Goal: Task Accomplishment & Management: Use online tool/utility

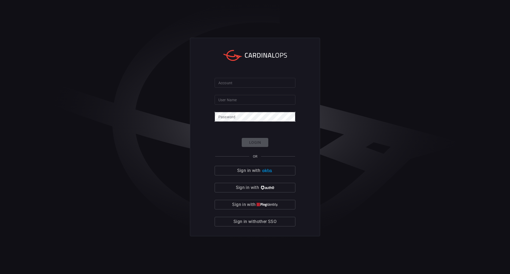
click at [230, 84] on input "Account" at bounding box center [254, 83] width 81 height 10
type input "davispolk"
drag, startPoint x: 251, startPoint y: 99, endPoint x: 252, endPoint y: 105, distance: 5.9
click at [251, 99] on input "User Name" at bounding box center [254, 100] width 81 height 10
type input "[PERSON_NAME].[PERSON_NAME]"
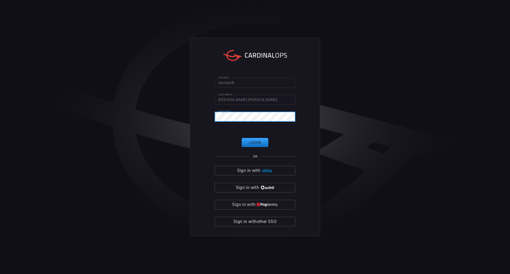
click button "Login" at bounding box center [255, 142] width 27 height 9
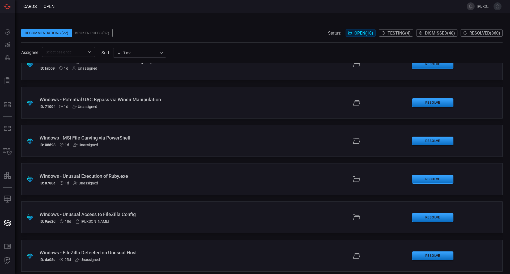
scroll to position [27, 0]
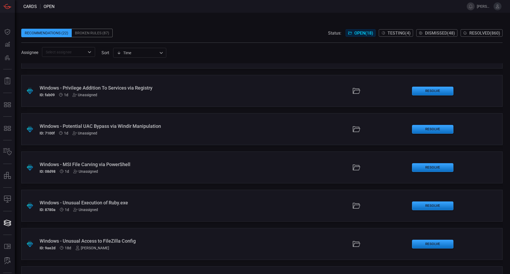
click at [125, 203] on div "Windows - Unusual Execution of Ruby.exe" at bounding box center [124, 203] width 169 height 6
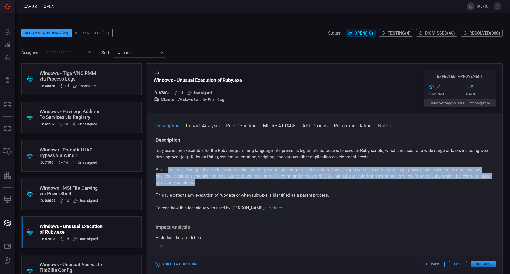
drag, startPoint x: 168, startPoint y: 172, endPoint x: 293, endPoint y: 180, distance: 125.5
click at [293, 180] on p "Attackers may leverage ruby.exe to execute malicious Ruby scripts on compromise…" at bounding box center [325, 175] width 338 height 19
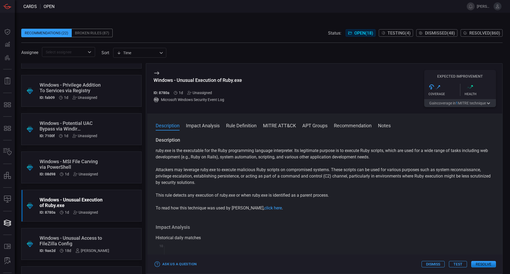
click at [85, 241] on div "Windows - Unusual Access to FileZilla Config" at bounding box center [75, 240] width 70 height 11
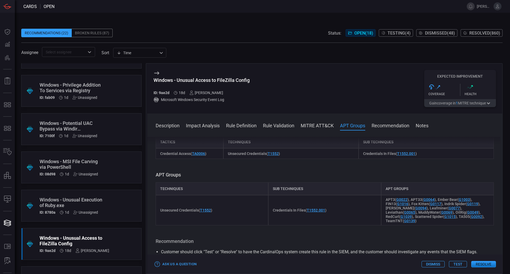
scroll to position [345, 0]
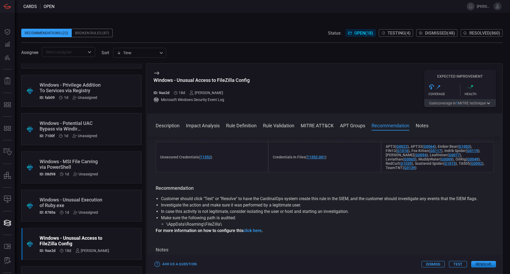
click at [71, 208] on div "Windows - Unusual Execution of Ruby.exe ID: 8780a 1d Unassigned" at bounding box center [71, 206] width 63 height 18
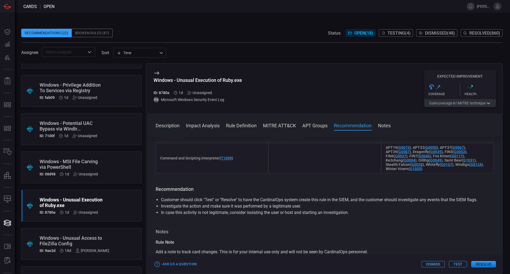
scroll to position [423, 0]
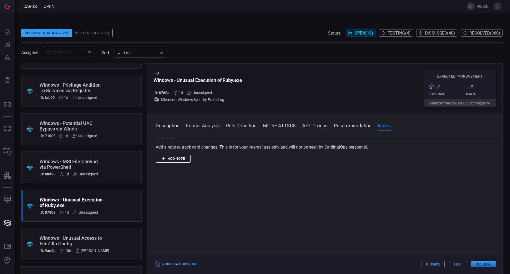
click at [182, 156] on button "Add note" at bounding box center [173, 158] width 35 height 8
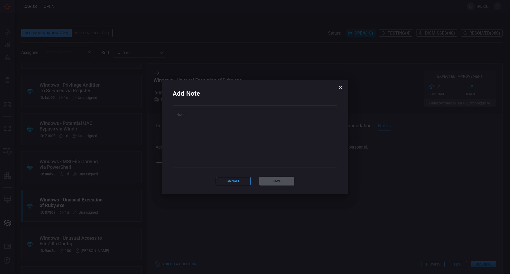
click at [246, 147] on textarea at bounding box center [254, 138] width 157 height 53
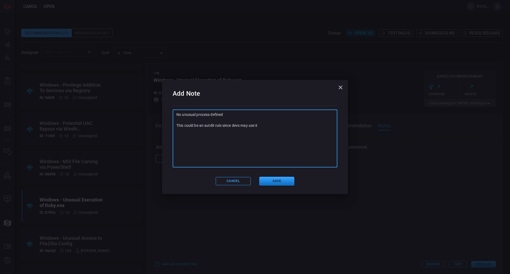
click at [211, 124] on textarea "No unusual process defined This could be an autdit rule since devs may use it" at bounding box center [254, 138] width 157 height 53
type textarea "No unusual process defined This could be an audit rule since devs may use it"
click at [276, 181] on button "Save" at bounding box center [276, 181] width 35 height 9
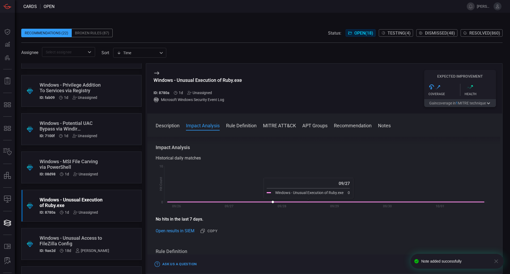
scroll to position [0, 0]
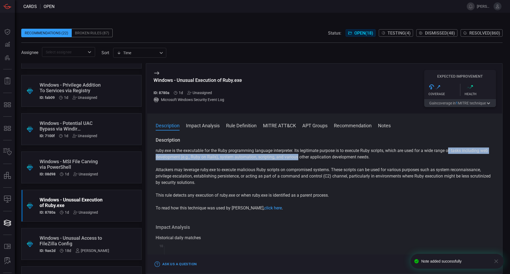
drag, startPoint x: 451, startPoint y: 149, endPoint x: 308, endPoint y: 155, distance: 142.9
click at [308, 155] on p "ruby.exe is the executable for the Ruby programming language interpreter. Its l…" at bounding box center [325, 153] width 338 height 13
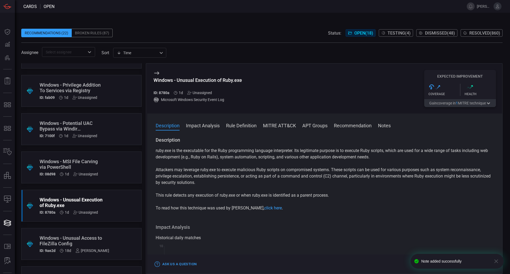
click at [388, 162] on div "ruby.exe is the executable for the Ruby programming language interpreter. Its l…" at bounding box center [325, 179] width 338 height 64
click at [495, 260] on icon "button" at bounding box center [496, 261] width 6 height 6
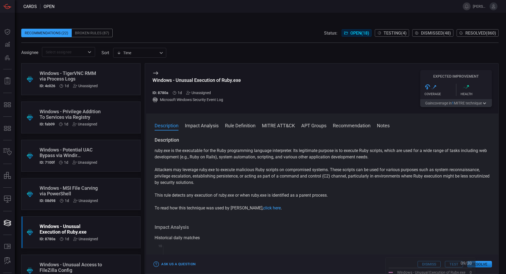
click at [415, 222] on div "Description ruby.exe is the executable for the Ruby programming language interp…" at bounding box center [322, 204] width 352 height 135
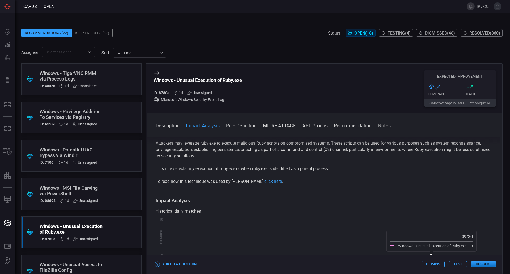
scroll to position [80, 0]
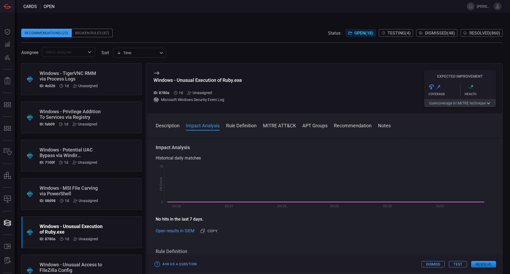
click at [98, 188] on div "Windows - MSI File Carving via PowerShell" at bounding box center [71, 190] width 63 height 11
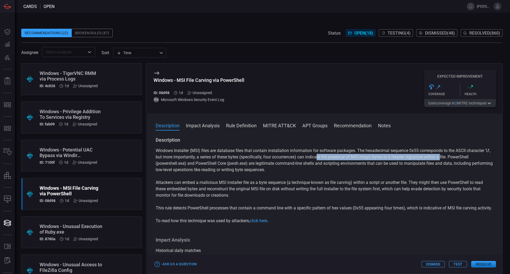
drag, startPoint x: 324, startPoint y: 157, endPoint x: 449, endPoint y: 157, distance: 124.2
click at [449, 157] on p "Windows Installer (MSI) files are database files that contain installation info…" at bounding box center [325, 159] width 338 height 25
drag, startPoint x: 454, startPoint y: 156, endPoint x: 457, endPoint y: 159, distance: 4.5
click at [455, 157] on p "Windows Installer (MSI) files are database files that contain installation info…" at bounding box center [325, 159] width 338 height 25
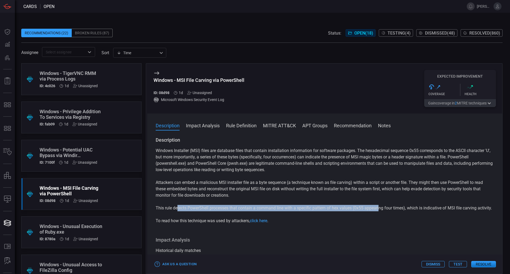
drag, startPoint x: 177, startPoint y: 211, endPoint x: 381, endPoint y: 209, distance: 203.9
click at [381, 209] on p "This rule detects PowerShell processes that contain a command line with a speci…" at bounding box center [325, 208] width 338 height 6
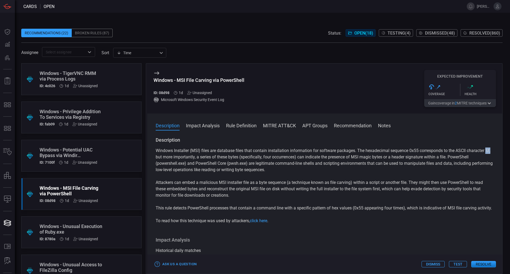
drag, startPoint x: 159, startPoint y: 157, endPoint x: 155, endPoint y: 157, distance: 4.0
click at [155, 157] on div "Description Windows Installer (MSI) files are database files that contain insta…" at bounding box center [324, 204] width 355 height 135
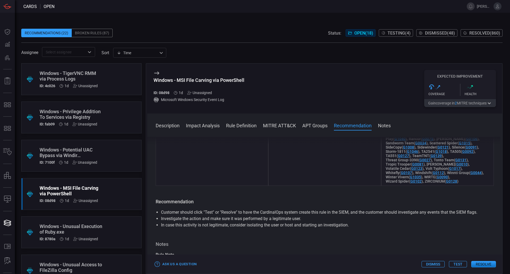
scroll to position [755, 0]
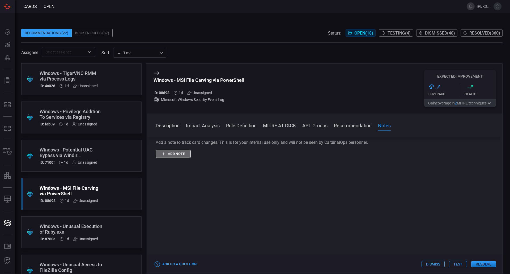
click at [172, 152] on button "Add note" at bounding box center [173, 154] width 35 height 8
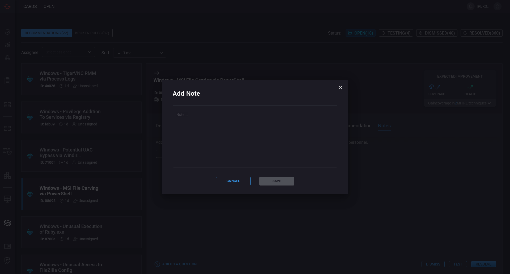
click at [207, 151] on textarea at bounding box center [254, 138] width 157 height 53
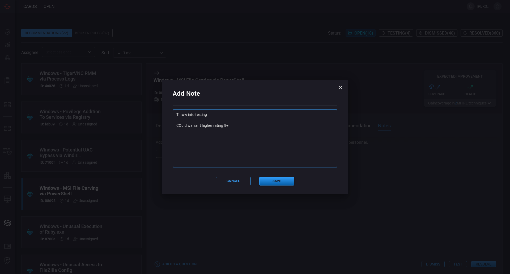
type textarea "Throw into testing COuld warrant higher rating 8+"
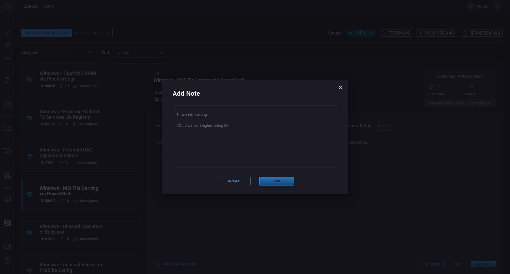
click at [291, 179] on button "Save" at bounding box center [276, 181] width 35 height 9
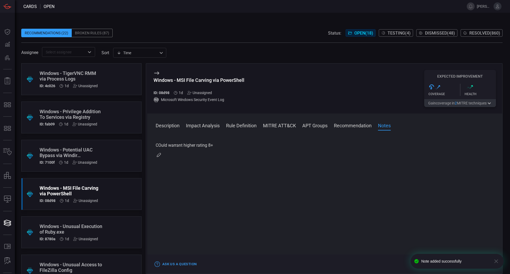
scroll to position [0, 0]
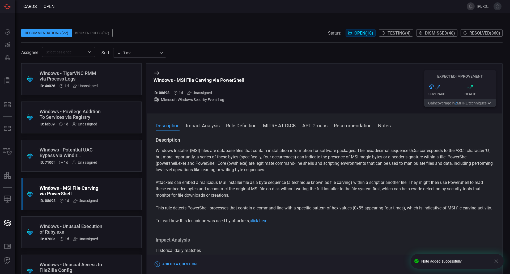
click at [206, 93] on div "Unassigned" at bounding box center [199, 93] width 25 height 4
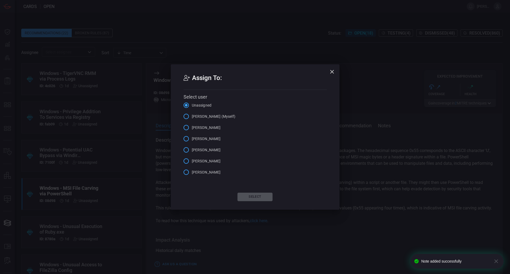
click at [210, 115] on span "[PERSON_NAME] (Myself)" at bounding box center [214, 117] width 44 height 6
click at [192, 115] on input "[PERSON_NAME] (Myself)" at bounding box center [185, 116] width 11 height 11
click at [253, 199] on button "Select" at bounding box center [254, 196] width 35 height 8
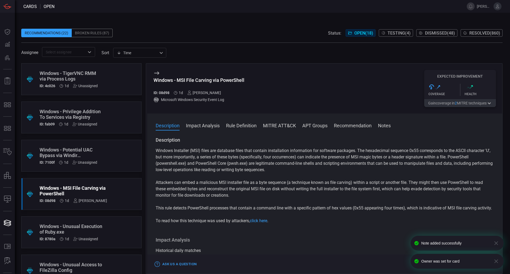
click at [88, 240] on div "Unassigned" at bounding box center [85, 239] width 25 height 4
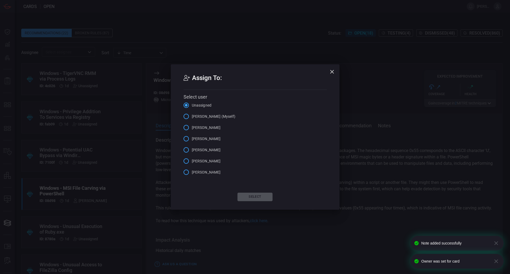
click at [208, 117] on span "[PERSON_NAME] (Myself)" at bounding box center [214, 117] width 44 height 6
click at [192, 117] on input "[PERSON_NAME] (Myself)" at bounding box center [185, 116] width 11 height 11
click at [257, 200] on button "Select" at bounding box center [254, 196] width 35 height 8
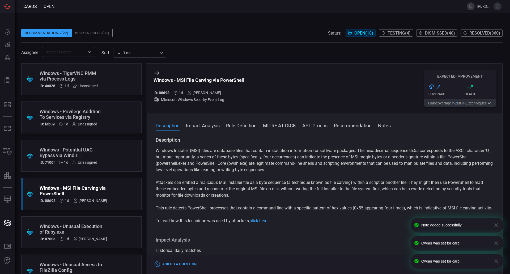
click at [85, 161] on div "Unassigned" at bounding box center [84, 162] width 25 height 4
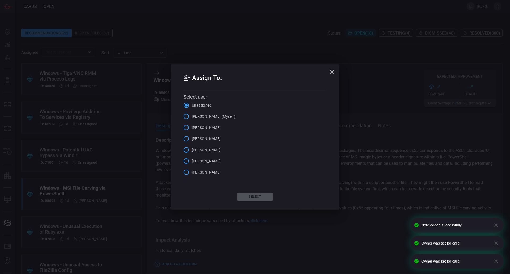
click at [332, 72] on icon "button" at bounding box center [332, 71] width 6 height 6
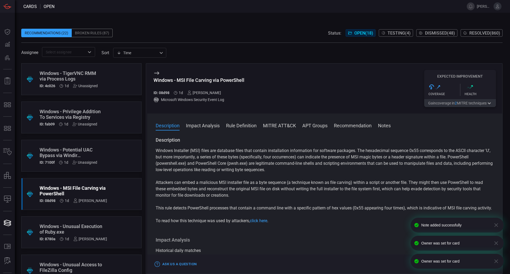
click at [62, 151] on div "Windows - Potential UAC Bypass via Windir Manipulation" at bounding box center [71, 152] width 63 height 11
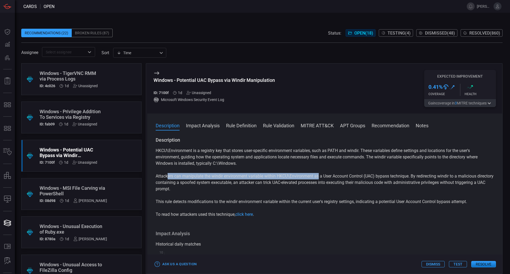
drag, startPoint x: 168, startPoint y: 178, endPoint x: 237, endPoint y: 192, distance: 70.4
click at [302, 182] on p "Attackers can manipulate the windir environment variable within HKCU\Environmen…" at bounding box center [325, 182] width 338 height 19
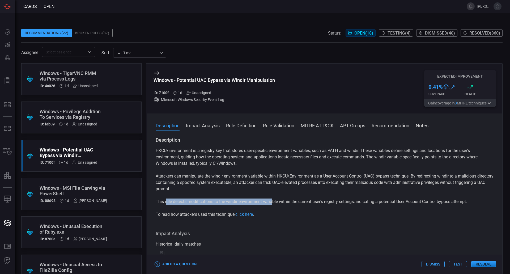
drag, startPoint x: 170, startPoint y: 203, endPoint x: 272, endPoint y: 204, distance: 102.2
click at [272, 204] on p "This rule detects modifications to the windir environment variable within the c…" at bounding box center [325, 201] width 338 height 6
click at [282, 200] on p "This rule detects modifications to the windir environment variable within the c…" at bounding box center [325, 201] width 338 height 6
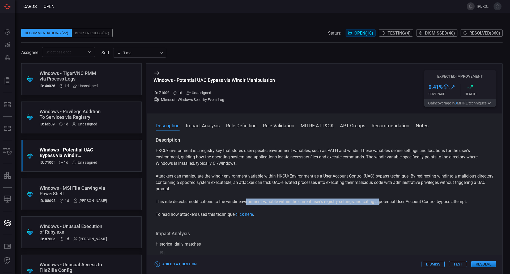
drag, startPoint x: 247, startPoint y: 200, endPoint x: 382, endPoint y: 204, distance: 134.6
click at [382, 204] on p "This rule detects modifications to the windir environment variable within the c…" at bounding box center [325, 201] width 338 height 6
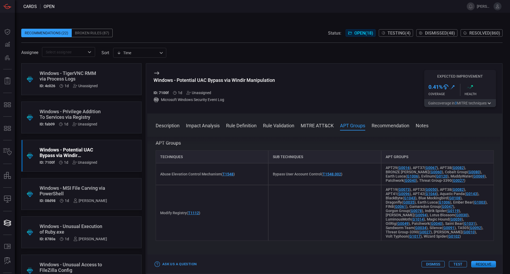
scroll to position [607, 0]
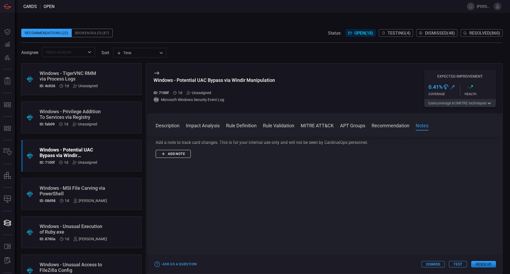
click at [176, 157] on button "Add note" at bounding box center [173, 154] width 35 height 8
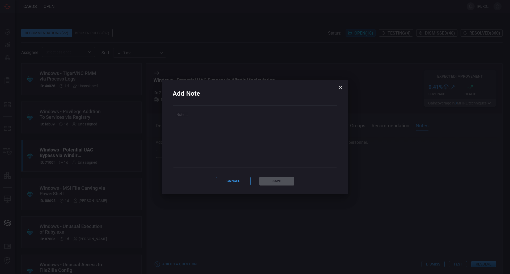
click at [216, 154] on textarea at bounding box center [254, 138] width 157 height 53
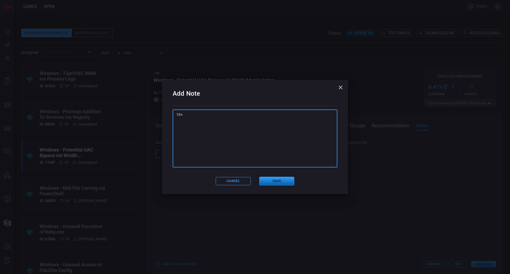
type textarea "10+"
click at [285, 180] on button "Save" at bounding box center [276, 181] width 35 height 9
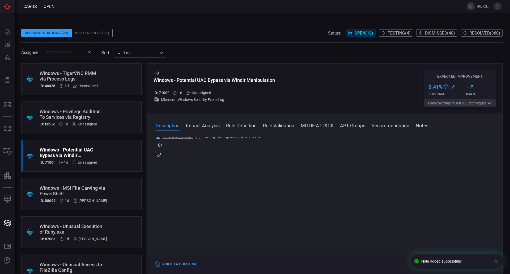
scroll to position [0, 0]
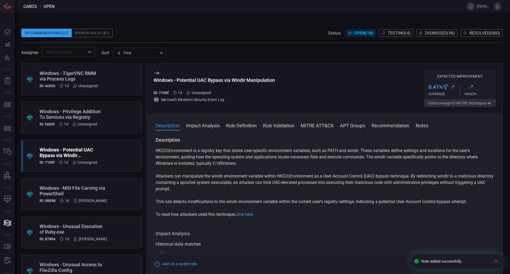
click at [85, 115] on div "Windows - Privilege Addition To Services via Registry" at bounding box center [71, 114] width 63 height 11
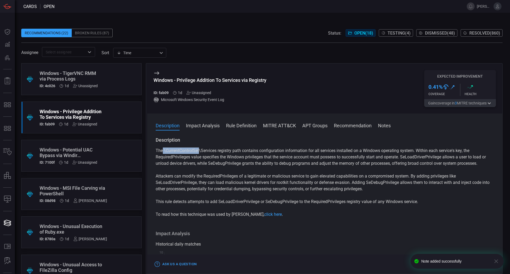
drag, startPoint x: 162, startPoint y: 151, endPoint x: 200, endPoint y: 151, distance: 37.7
click at [200, 151] on p "The \CurrentControlSet\Services registry path contains configuration informatio…" at bounding box center [325, 156] width 338 height 19
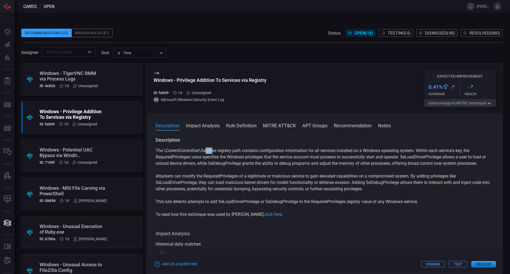
drag, startPoint x: 205, startPoint y: 152, endPoint x: 213, endPoint y: 152, distance: 7.4
click at [213, 152] on p "The \CurrentControlSet\Services registry path contains configuration informatio…" at bounding box center [325, 156] width 338 height 19
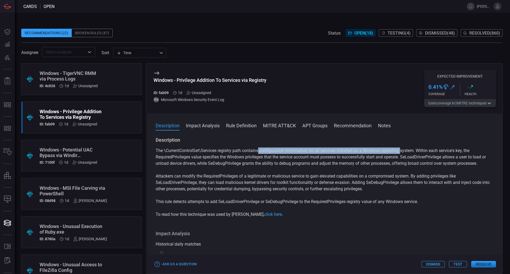
drag, startPoint x: 259, startPoint y: 151, endPoint x: 401, endPoint y: 149, distance: 141.5
click at [401, 149] on p "The \CurrentControlSet\Services registry path contains configuration informatio…" at bounding box center [325, 156] width 338 height 19
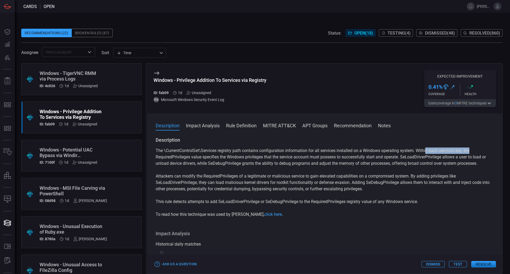
drag, startPoint x: 427, startPoint y: 151, endPoint x: 472, endPoint y: 152, distance: 45.7
click at [472, 152] on p "The \CurrentControlSet\Services registry path contains configuration informatio…" at bounding box center [325, 156] width 338 height 19
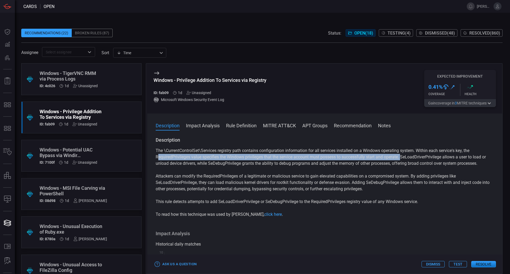
drag, startPoint x: 159, startPoint y: 158, endPoint x: 403, endPoint y: 156, distance: 244.0
click at [403, 156] on p "The \CurrentControlSet\Services registry path contains configuration informatio…" at bounding box center [325, 156] width 338 height 19
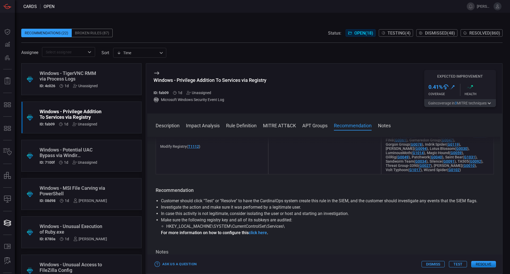
scroll to position [535, 0]
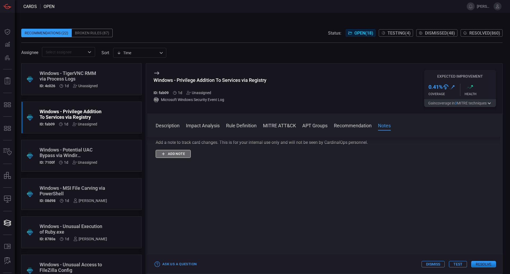
click at [174, 153] on button "Add note" at bounding box center [173, 154] width 35 height 8
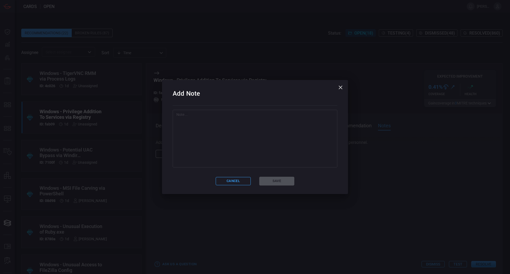
click at [218, 158] on textarea at bounding box center [254, 138] width 157 height 53
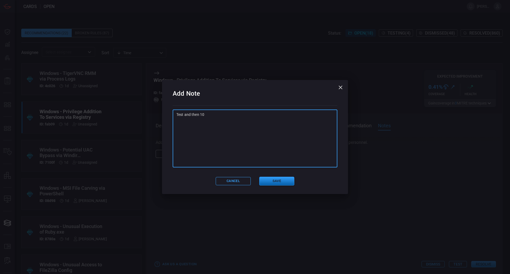
type textarea "Test and then 10"
click at [273, 177] on button "Save" at bounding box center [276, 181] width 35 height 9
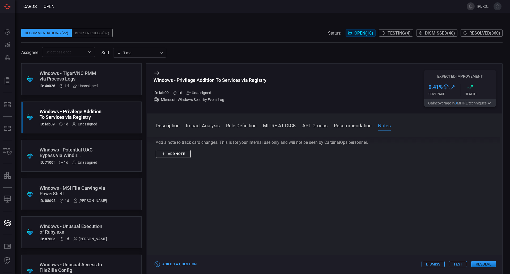
scroll to position [0, 0]
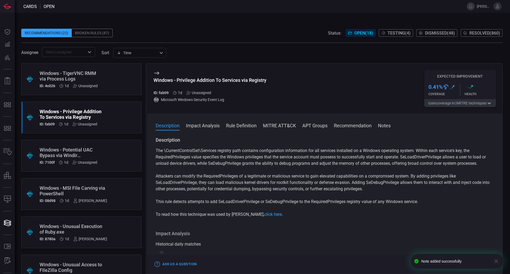
click at [206, 95] on div "Unassigned" at bounding box center [198, 93] width 25 height 4
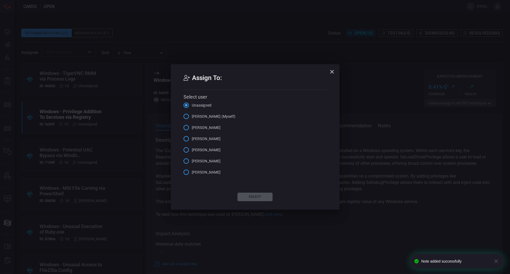
click at [212, 116] on span "[PERSON_NAME] (Myself)" at bounding box center [214, 117] width 44 height 6
click at [192, 116] on input "[PERSON_NAME] (Myself)" at bounding box center [185, 116] width 11 height 11
click at [252, 200] on button "Select" at bounding box center [254, 196] width 35 height 8
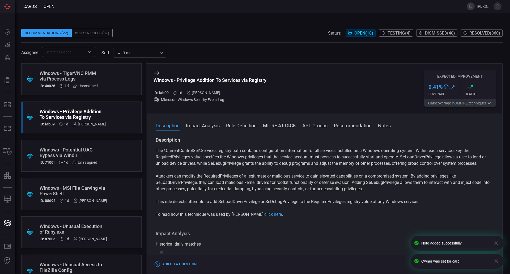
click at [86, 79] on div "Windows - TigerVNC RMM via Process Logs" at bounding box center [71, 75] width 63 height 11
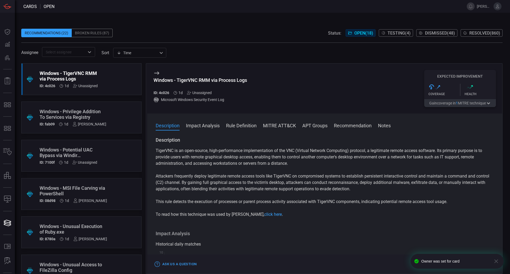
click at [205, 94] on div "Unassigned" at bounding box center [199, 93] width 25 height 4
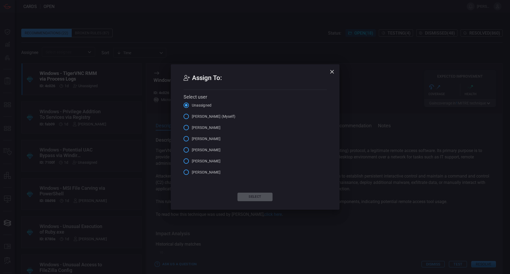
click at [215, 114] on span "[PERSON_NAME] (Myself)" at bounding box center [214, 117] width 44 height 6
click at [192, 114] on input "[PERSON_NAME] (Myself)" at bounding box center [185, 116] width 11 height 11
click at [261, 194] on button "Select" at bounding box center [254, 196] width 35 height 8
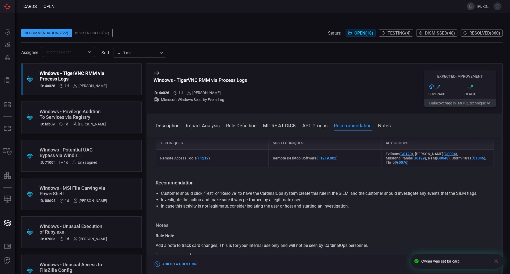
scroll to position [422, 0]
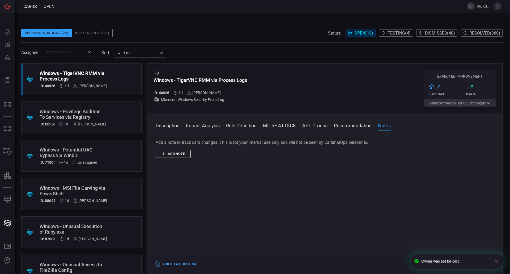
click at [178, 153] on button "Add note" at bounding box center [173, 154] width 35 height 8
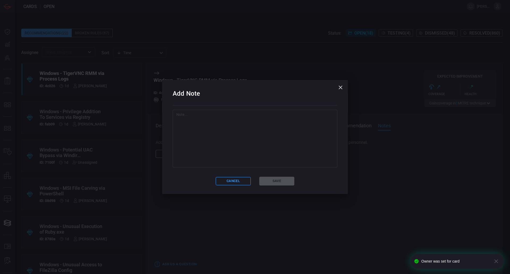
click at [237, 153] on textarea at bounding box center [254, 138] width 157 height 53
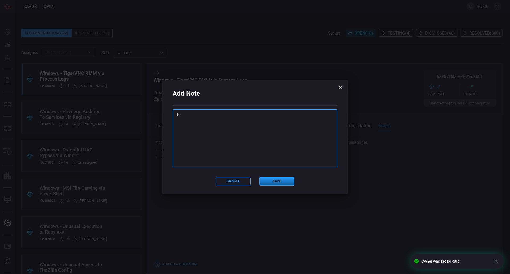
type textarea "10"
click at [264, 181] on button "Save" at bounding box center [276, 181] width 35 height 9
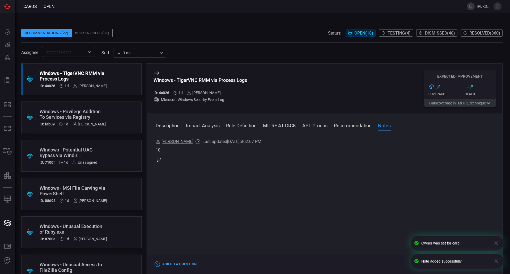
scroll to position [0, 0]
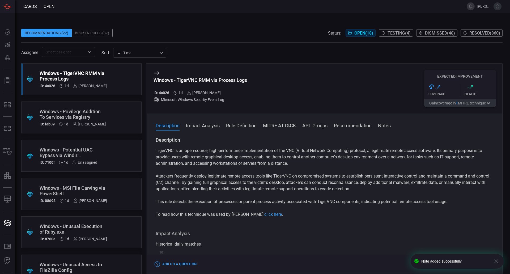
click at [392, 34] on span "Testing ( 4 )" at bounding box center [398, 33] width 23 height 5
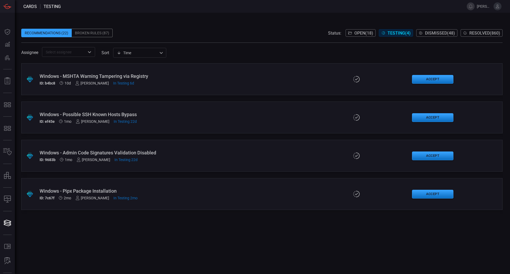
click at [348, 35] on icon at bounding box center [350, 33] width 4 height 4
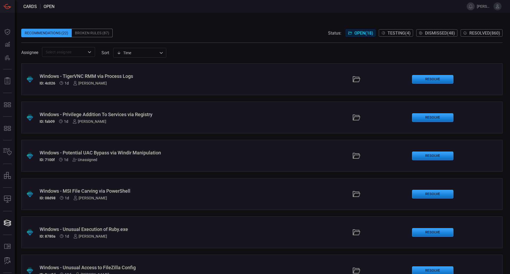
scroll to position [27, 0]
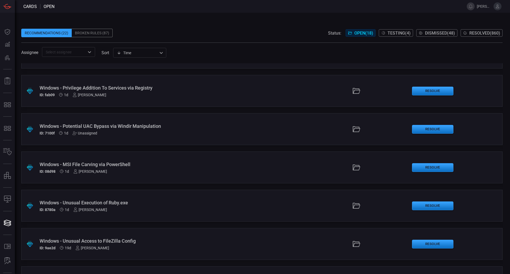
click at [473, 35] on span "Resolved ( 860 )" at bounding box center [484, 33] width 31 height 5
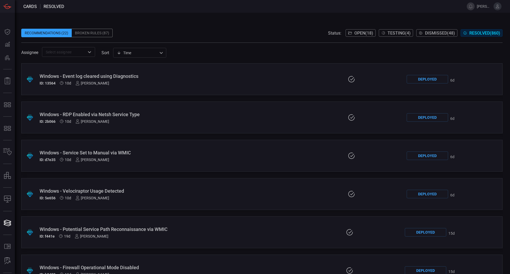
click at [264, 50] on div "Assignee ​ sort Time visibleUpdateTime ​" at bounding box center [261, 52] width 481 height 10
click at [142, 53] on div "Time visibleUpdateTime ​" at bounding box center [139, 53] width 53 height 10
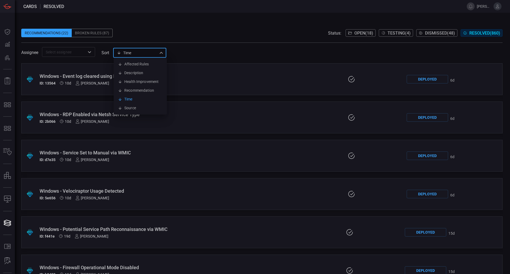
click at [164, 32] on div at bounding box center [255, 137] width 510 height 274
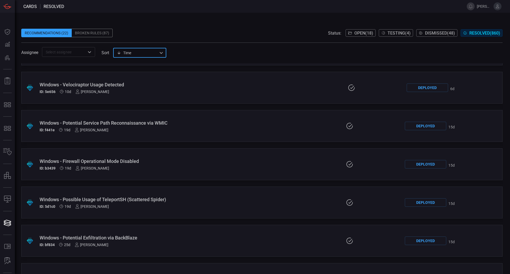
scroll to position [133, 0]
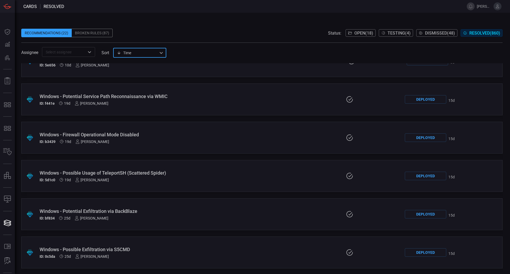
click at [154, 54] on div "Time visibleUpdateTime ​" at bounding box center [139, 53] width 53 height 10
click at [190, 47] on div at bounding box center [255, 137] width 510 height 274
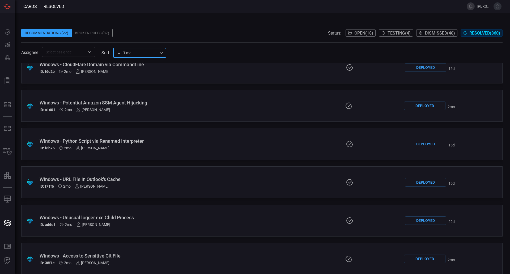
scroll to position [956, 0]
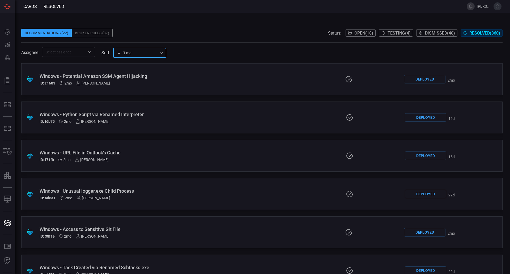
click at [348, 33] on icon at bounding box center [350, 33] width 4 height 3
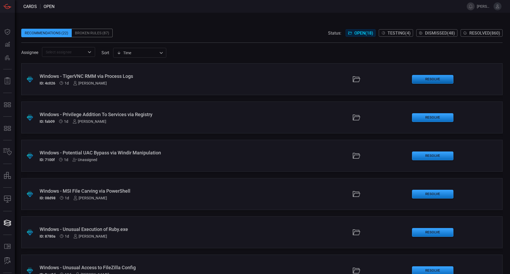
click at [421, 77] on button "Resolve" at bounding box center [432, 79] width 41 height 9
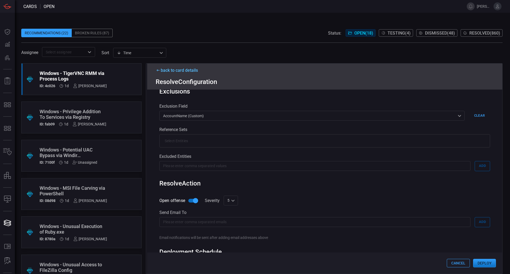
scroll to position [136, 0]
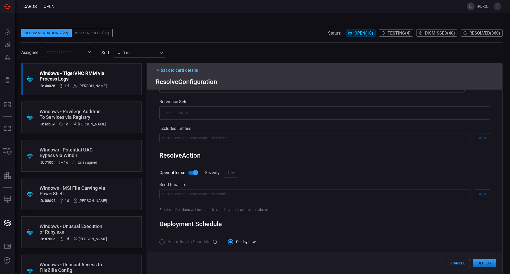
click at [457, 265] on button "Cancel" at bounding box center [457, 263] width 23 height 8
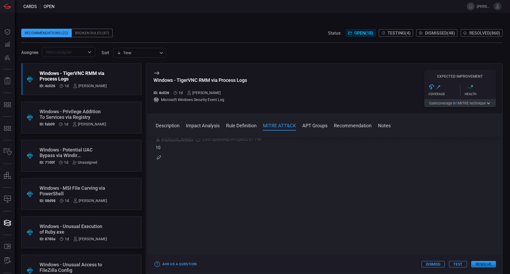
scroll to position [398, 0]
click at [482, 263] on button "Resolve" at bounding box center [483, 264] width 25 height 6
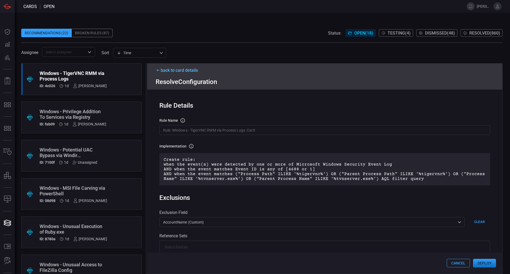
scroll to position [136, 0]
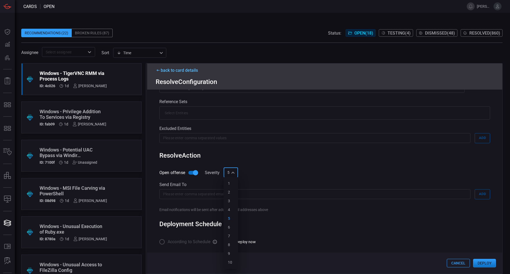
click at [234, 169] on div "5 5 1 2 3 4 5 6 7 8 9 10 ​" at bounding box center [230, 172] width 14 height 10
click at [230, 260] on div "10" at bounding box center [230, 262] width 4 height 6
type input "10"
click at [493, 264] on button "Deploy" at bounding box center [484, 263] width 23 height 8
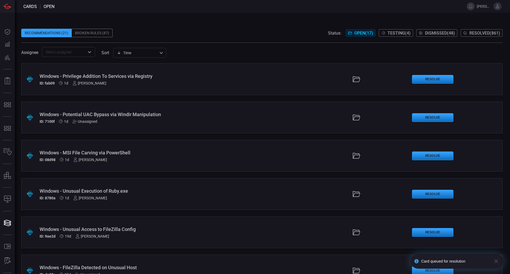
click at [142, 82] on div "ID: fab09 1d [PERSON_NAME]" at bounding box center [124, 83] width 169 height 4
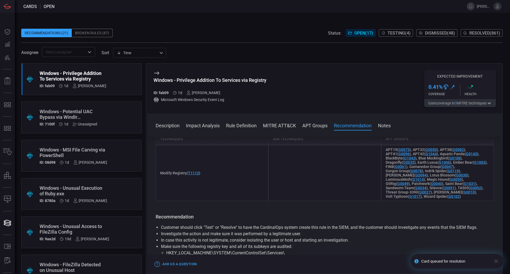
scroll to position [541, 0]
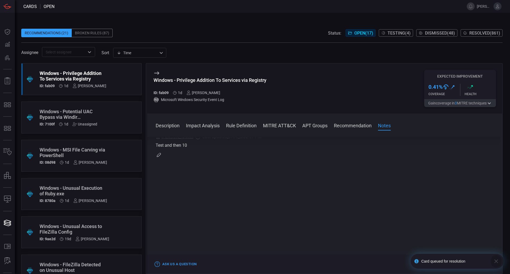
drag, startPoint x: 496, startPoint y: 261, endPoint x: 474, endPoint y: 261, distance: 21.2
click at [495, 261] on icon "button" at bounding box center [496, 261] width 6 height 6
click at [461, 263] on button "Test" at bounding box center [458, 264] width 18 height 6
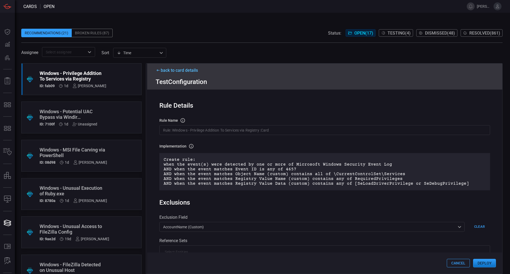
scroll to position [80, 0]
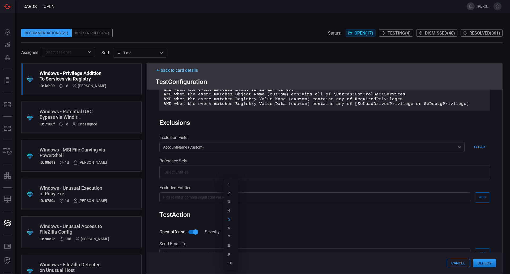
click at [233, 235] on div "5 5 1 2 3 4 5 6 7 8 9 10 ​" at bounding box center [230, 232] width 14 height 10
drag, startPoint x: 234, startPoint y: 263, endPoint x: 318, endPoint y: 253, distance: 84.2
click at [235, 263] on li "10" at bounding box center [230, 263] width 14 height 9
type input "10"
click at [488, 261] on button "Deploy" at bounding box center [484, 263] width 23 height 8
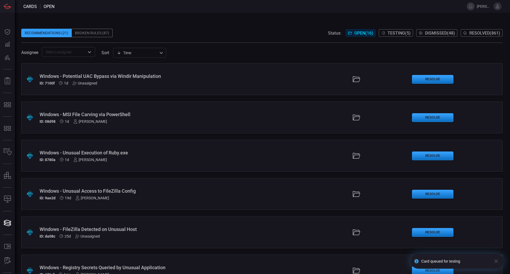
click at [137, 81] on div "ID: 7100f 1d Unassigned" at bounding box center [124, 83] width 169 height 4
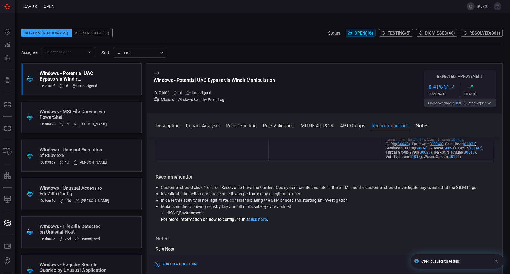
scroll to position [613, 0]
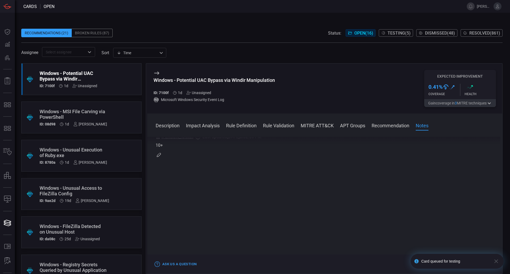
click at [495, 261] on icon "button" at bounding box center [496, 261] width 6 height 6
click at [482, 261] on button "Resolve" at bounding box center [483, 264] width 25 height 6
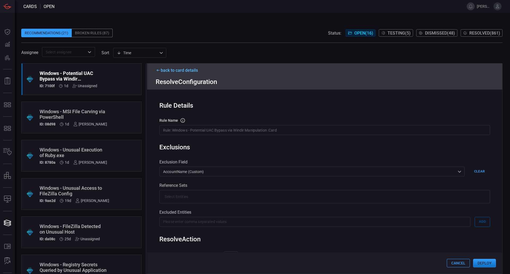
scroll to position [136, 0]
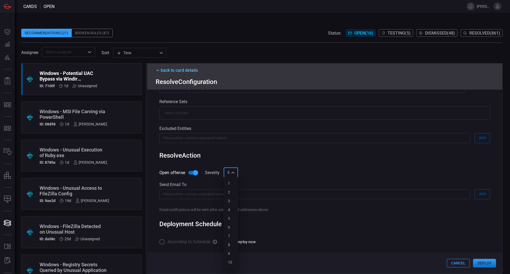
click at [234, 170] on div "5 5 1 2 3 4 5 6 7 8 9 10 ​" at bounding box center [230, 172] width 14 height 10
click at [232, 261] on div "10" at bounding box center [230, 262] width 4 height 6
type input "10"
click at [489, 261] on button "Deploy" at bounding box center [484, 263] width 23 height 8
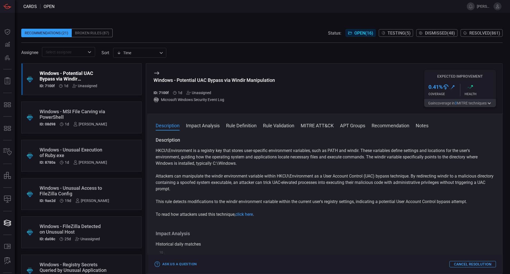
click at [100, 117] on div "Windows - MSI File Carving via PowerShell" at bounding box center [73, 114] width 67 height 11
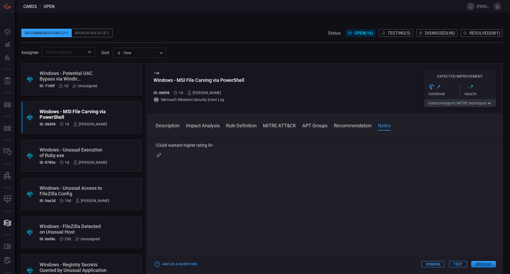
scroll to position [747, 0]
click at [459, 261] on button "Test" at bounding box center [458, 264] width 18 height 6
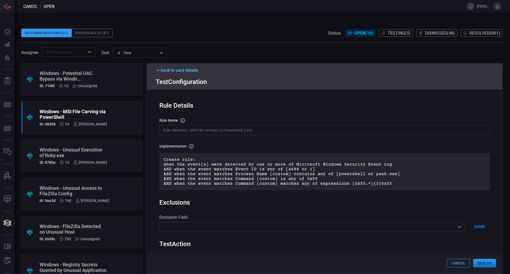
click at [481, 260] on button "Deploy" at bounding box center [484, 263] width 23 height 8
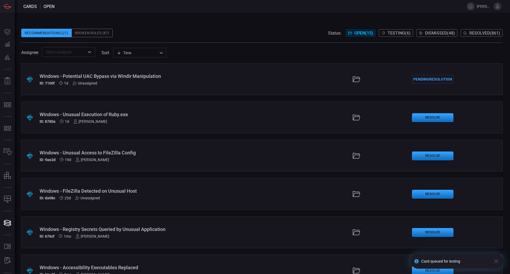
click at [115, 116] on div "Windows - Unusual Execution of Ruby.exe" at bounding box center [124, 114] width 169 height 6
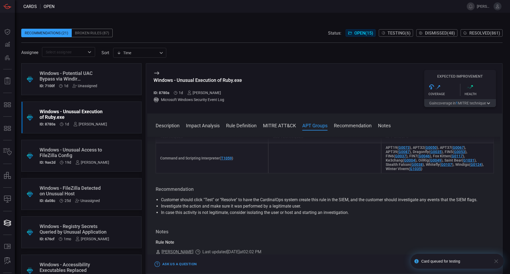
scroll to position [372, 0]
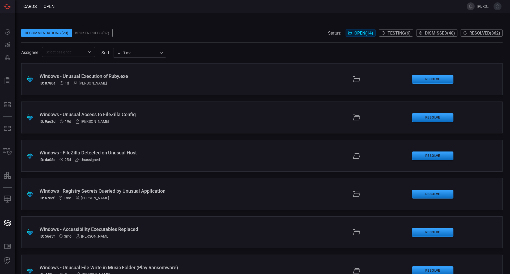
drag, startPoint x: 132, startPoint y: 30, endPoint x: 132, endPoint y: 35, distance: 5.6
click at [132, 30] on div "Recommendations (20) Broken Rules (87) Status: Open ( 14 ) Testing ( 6 ) Dismis…" at bounding box center [261, 33] width 481 height 8
click at [424, 77] on button "Resolve" at bounding box center [432, 79] width 41 height 9
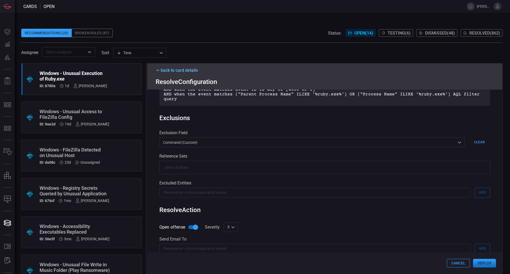
scroll to position [106, 0]
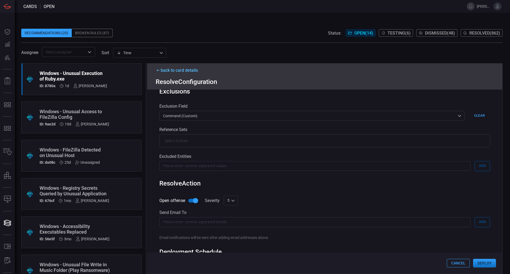
click at [192, 204] on input "Open offense" at bounding box center [195, 200] width 30 height 10
checkbox input "false"
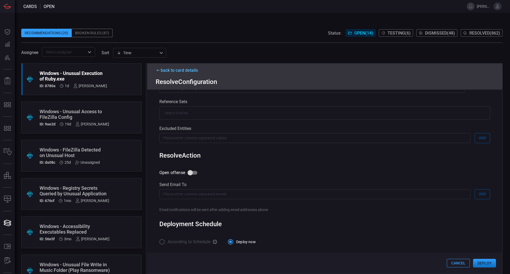
click at [477, 260] on button "Deploy" at bounding box center [484, 263] width 23 height 8
